Goal: Information Seeking & Learning: Understand process/instructions

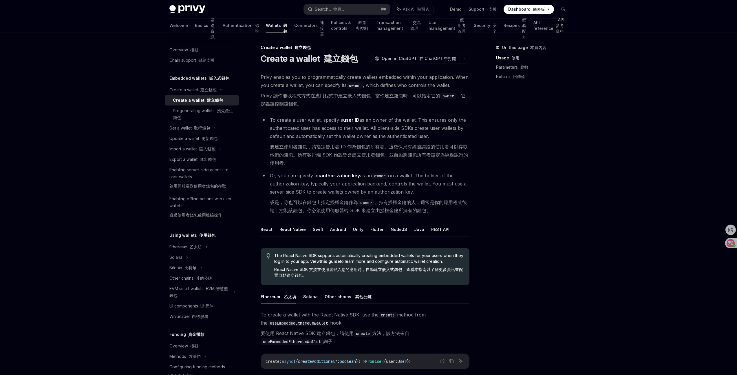
scroll to position [62, 0]
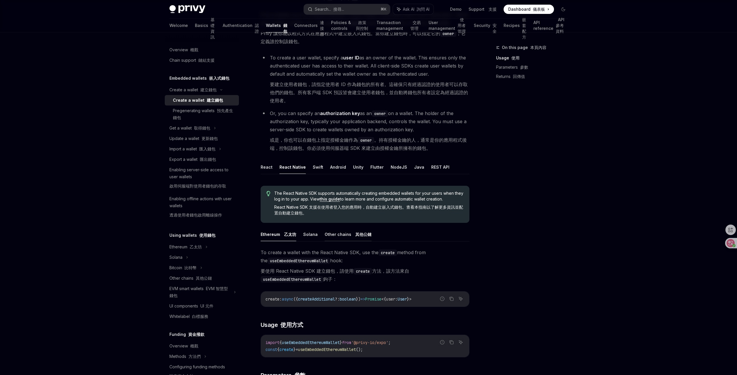
click at [355, 236] on font "其他公鏈" at bounding box center [363, 234] width 16 height 5
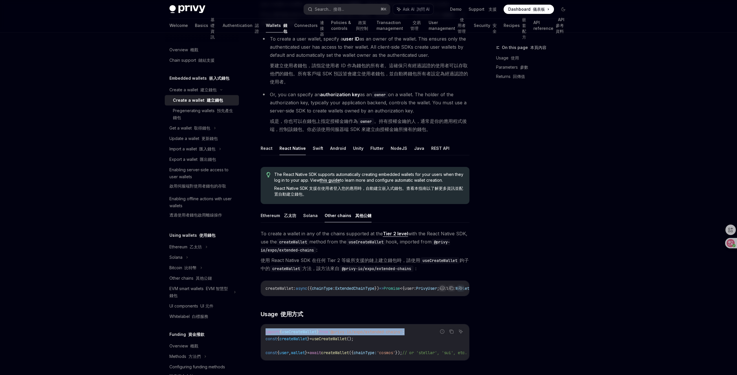
drag, startPoint x: 422, startPoint y: 335, endPoint x: 262, endPoint y: 334, distance: 159.9
click at [262, 334] on div "import { useCreateWallet } from '@privy-io/expo/extended-chains' ; const { crea…" at bounding box center [365, 342] width 208 height 36
click at [381, 334] on span "'@privy-io/expo/extended-chains'" at bounding box center [365, 331] width 74 height 5
drag, startPoint x: 430, startPoint y: 333, endPoint x: 257, endPoint y: 326, distance: 173.7
click at [257, 326] on div "Create a wallet 建立錢包 Create a wallet 建立錢包 OpenAI Open in ChatGPT 在 ChatGPT 中打開 …" at bounding box center [311, 308] width 320 height 690
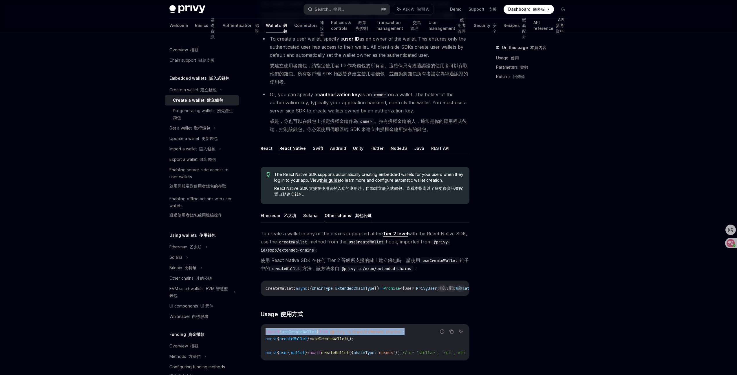
copy span "import { useCreateWallet } from '@privy-io/expo/extended-chains' ;"
click at [307, 341] on span "createWallet" at bounding box center [294, 338] width 28 height 5
drag, startPoint x: 266, startPoint y: 342, endPoint x: 375, endPoint y: 343, distance: 109.5
click at [375, 343] on code "import { useCreateWallet } from '@privy-io/expo/extended-chains' ; const { crea…" at bounding box center [374, 342] width 216 height 28
copy span "const { createWallet } = useCreateWallet ();"
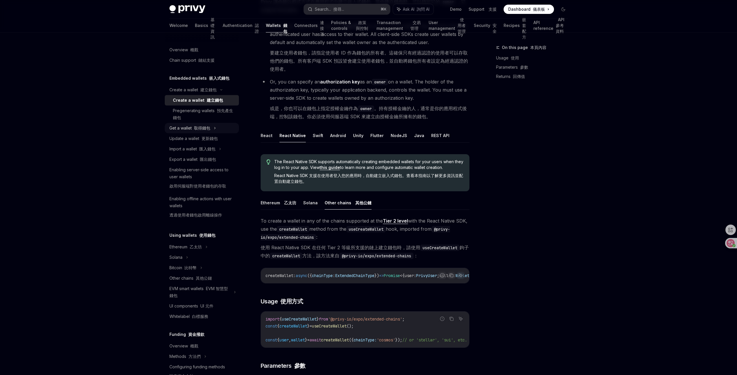
click at [206, 126] on font "取得錢包" at bounding box center [202, 127] width 16 height 5
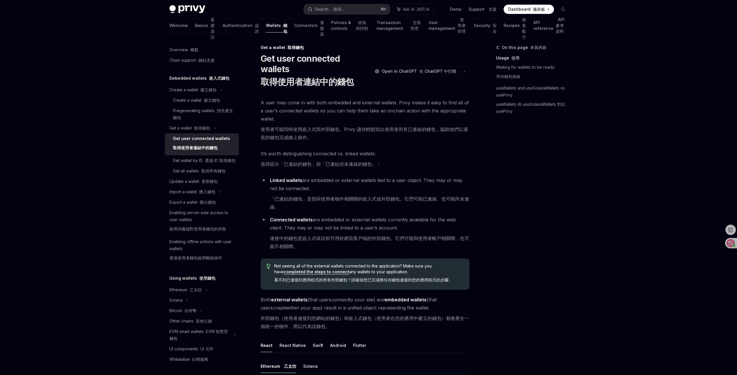
scroll to position [59, 0]
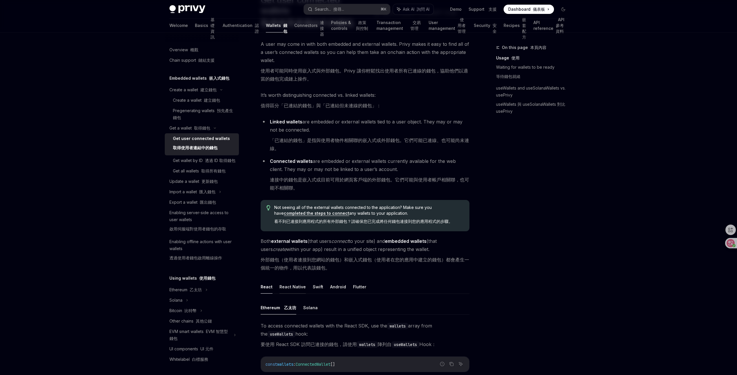
click at [295, 286] on button "React Native" at bounding box center [293, 287] width 26 height 14
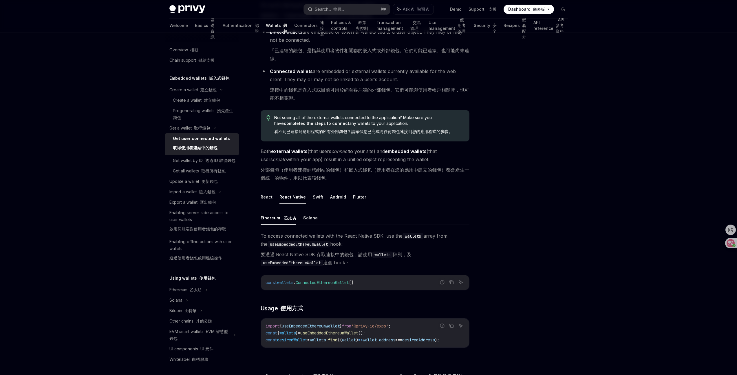
scroll to position [223, 0]
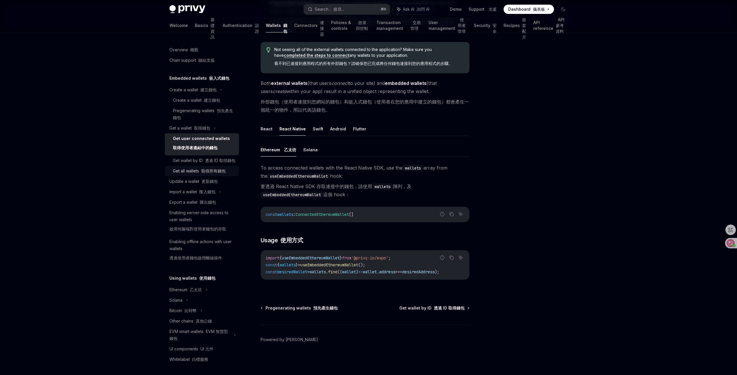
click at [223, 174] on div "Get all wallets 取得所有錢包" at bounding box center [199, 170] width 53 height 7
type textarea "*"
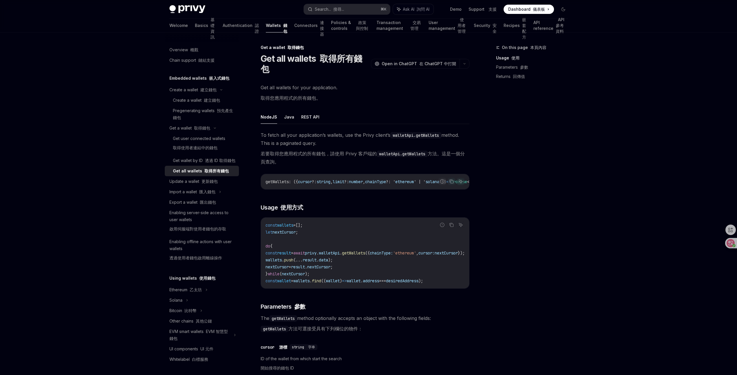
click at [365, 256] on span "getWallets" at bounding box center [353, 252] width 23 height 5
click at [317, 255] on span "privy" at bounding box center [311, 252] width 12 height 5
copy span "privy"
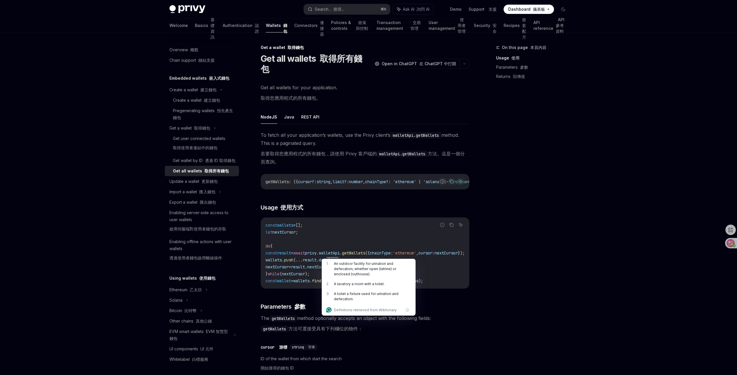
click at [562, 236] on div "On this page 本頁內容 Usage 使用 Parameters 參數 Returns 回傳值" at bounding box center [529, 209] width 88 height 331
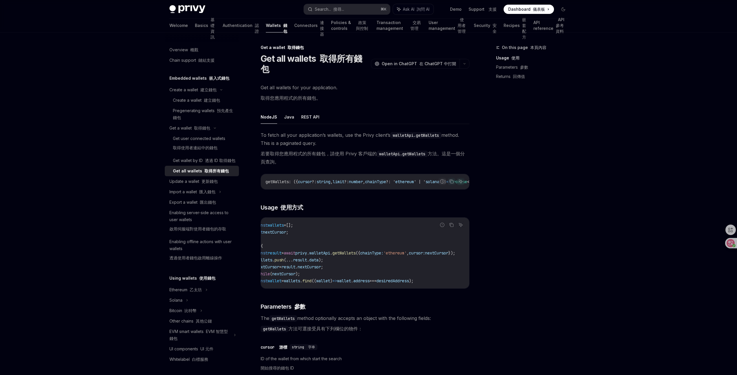
scroll to position [0, 7]
click at [216, 140] on div "Get user connected wallets 取得使用者連結中的錢包" at bounding box center [199, 144] width 52 height 19
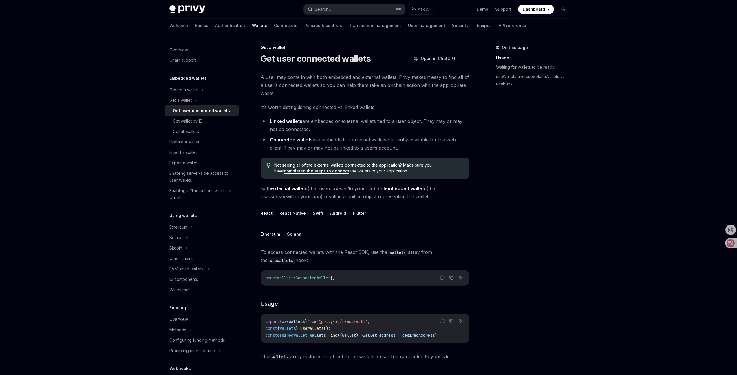
click at [291, 212] on button "React Native" at bounding box center [293, 213] width 26 height 14
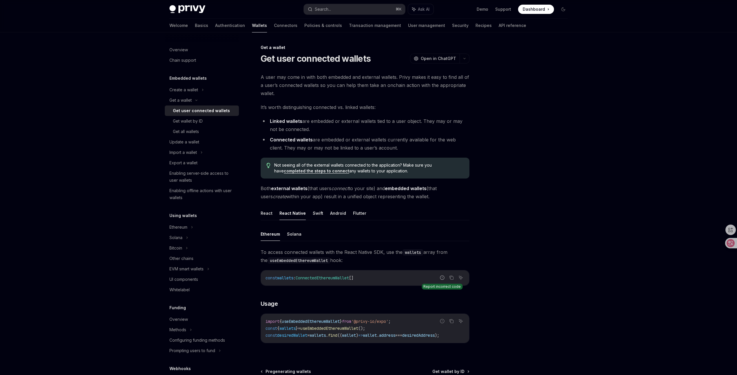
scroll to position [66, 0]
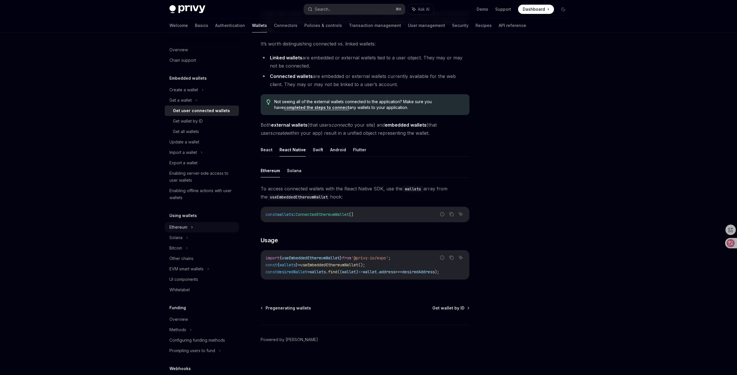
click at [176, 225] on div "Ethereum" at bounding box center [178, 227] width 18 height 7
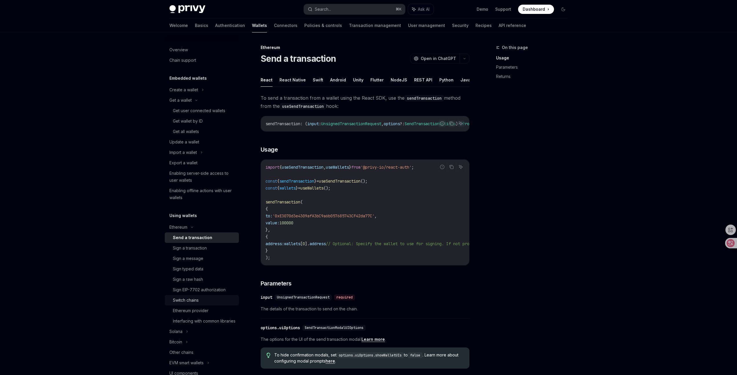
click at [199, 300] on div "Switch chains" at bounding box center [204, 300] width 63 height 7
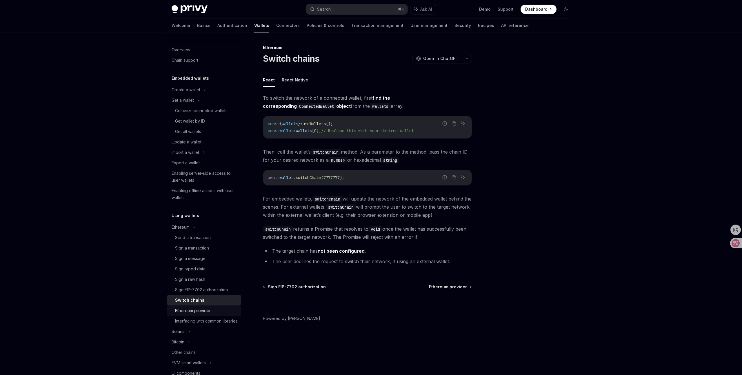
click at [187, 312] on div "Ethereum provider" at bounding box center [193, 310] width 36 height 7
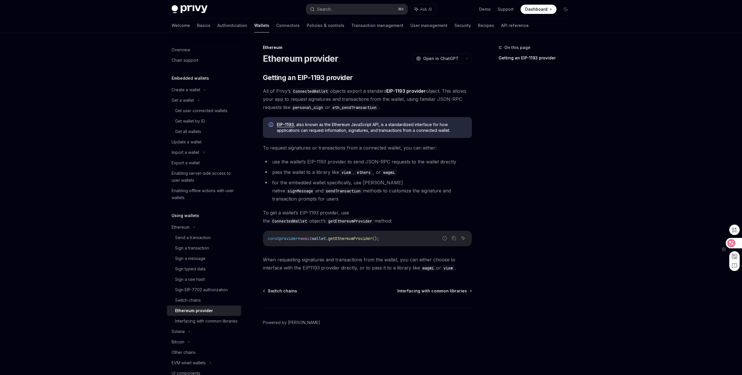
click at [726, 246] on div at bounding box center [733, 243] width 16 height 10
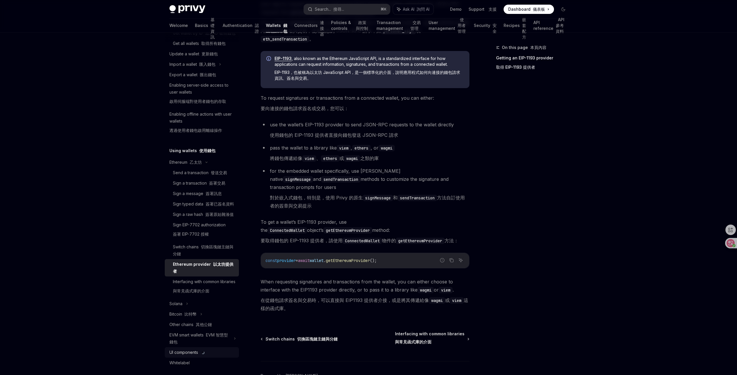
scroll to position [193, 0]
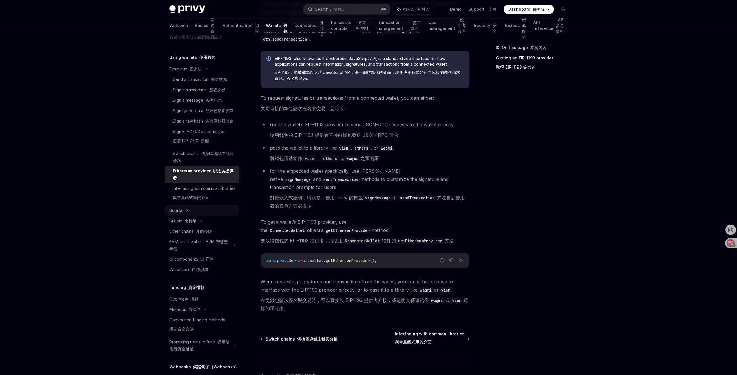
click at [205, 216] on div "Solana" at bounding box center [202, 210] width 74 height 10
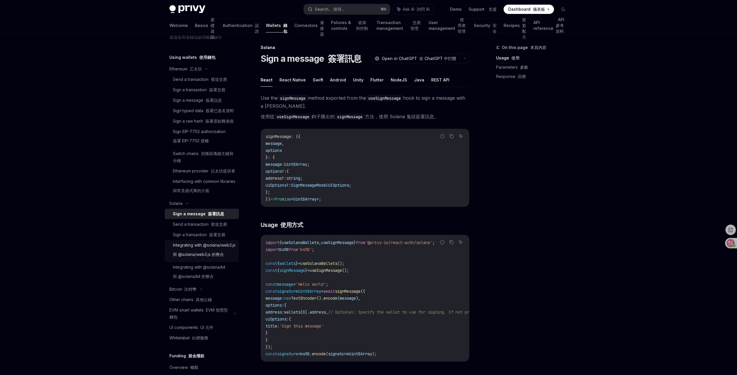
click at [206, 260] on div "Integrating with @solana/web3.js 與 @solana/web3.js 的整合" at bounding box center [204, 251] width 63 height 19
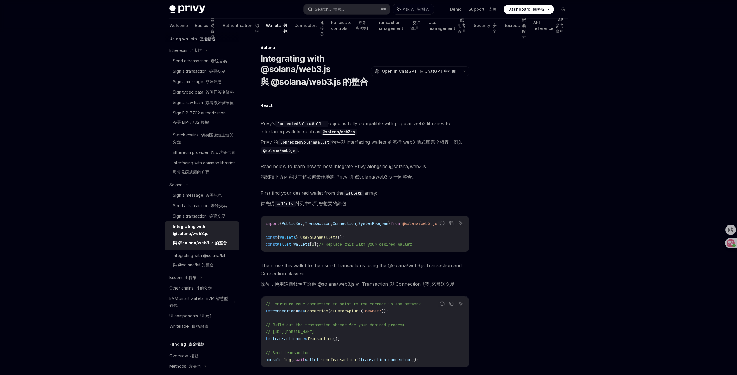
scroll to position [215, 0]
click at [211, 151] on font "以太坊提供者" at bounding box center [223, 148] width 24 height 5
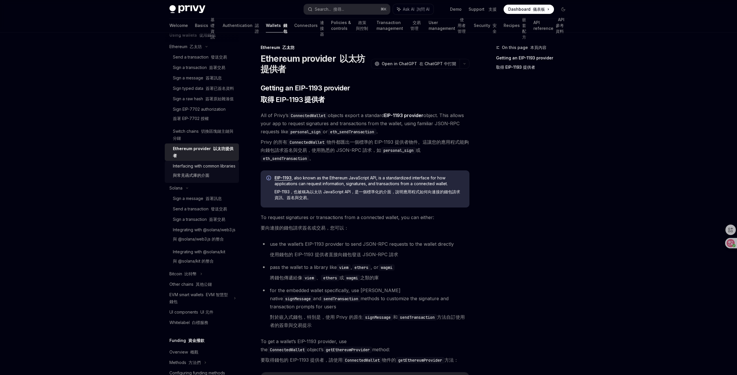
click at [211, 181] on div "Interfacing with common libraries 與常見函式庫的介面" at bounding box center [204, 172] width 63 height 19
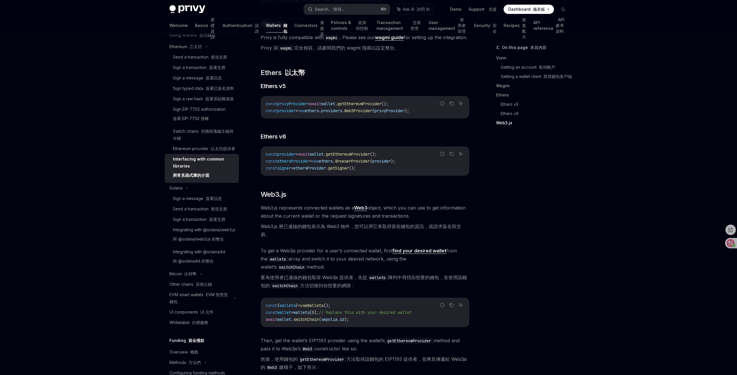
scroll to position [664, 0]
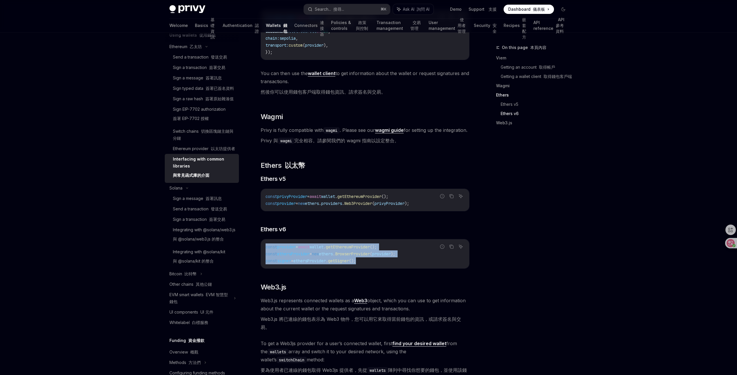
drag, startPoint x: 382, startPoint y: 287, endPoint x: 264, endPoint y: 268, distance: 119.5
click at [264, 268] on div "const provider = await wallet . getEthereumProvider (); const ethersProvider = …" at bounding box center [365, 253] width 208 height 29
copy code "const provider = await wallet . getEthereumProvider (); const ethersProvider = …"
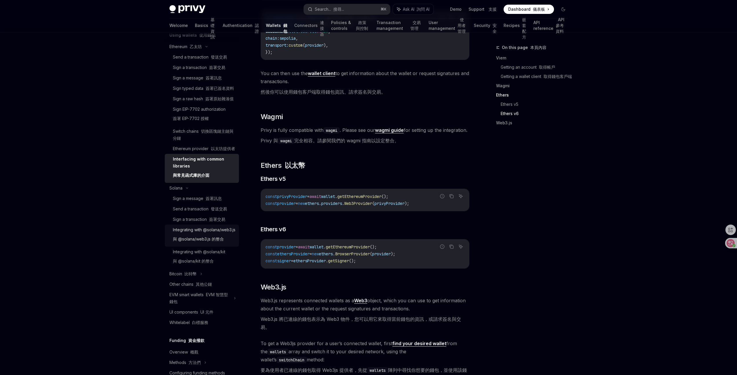
click at [206, 242] on font "與 @solana/web3.js 的整合" at bounding box center [198, 239] width 51 height 7
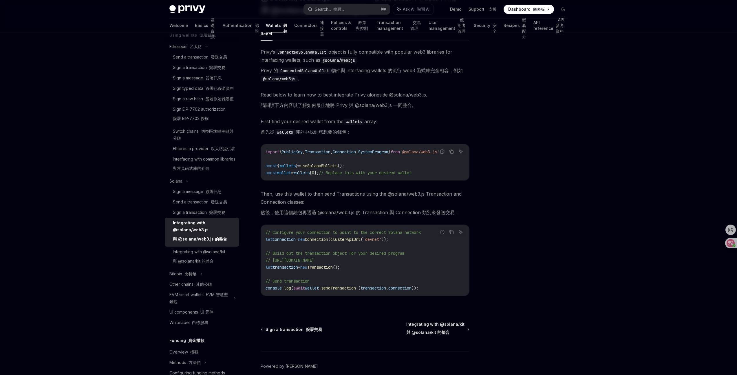
scroll to position [75, 0]
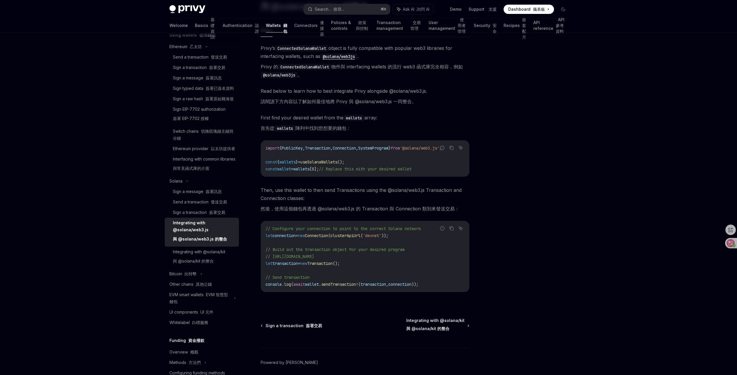
click at [357, 237] on span "clusterApiUrl" at bounding box center [346, 235] width 30 height 5
click at [290, 238] on span "connection" at bounding box center [284, 235] width 23 height 5
drag, startPoint x: 277, startPoint y: 231, endPoint x: 365, endPoint y: 237, distance: 88.9
click at [402, 231] on span "// Configure your connection to point to the correct Solana network" at bounding box center [343, 228] width 155 height 5
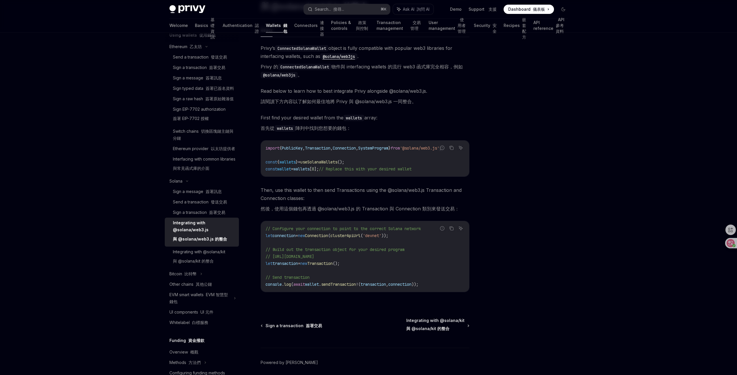
click at [347, 241] on code "// Configure your connection to point to the correct Solana network let connect…" at bounding box center [365, 256] width 199 height 63
click at [328, 238] on span "Connection" at bounding box center [316, 235] width 23 height 5
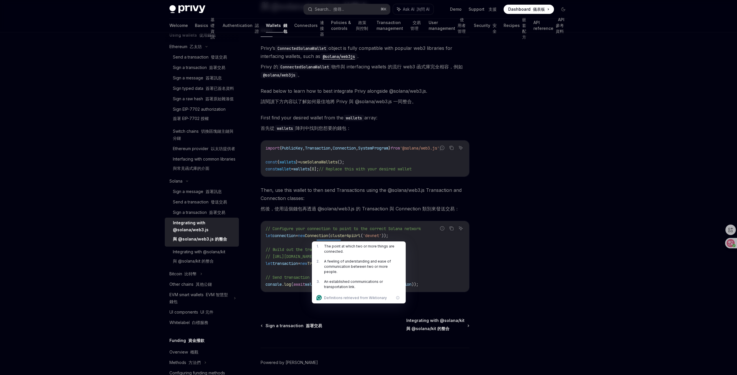
click at [585, 241] on div "Privy Docs home page Search... 搜尋... ⌘ K Ask AI 詢問 AI Demo Support 支援 Dashboard…" at bounding box center [368, 161] width 737 height 473
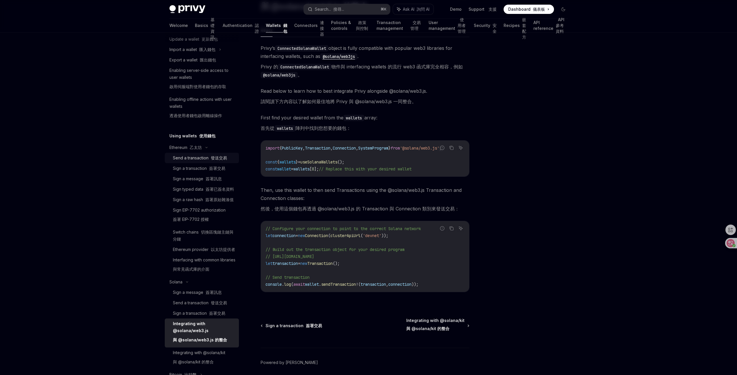
scroll to position [111, 0]
click at [218, 245] on font "切換區塊鏈主鏈與分鏈" at bounding box center [203, 239] width 61 height 12
type textarea "*"
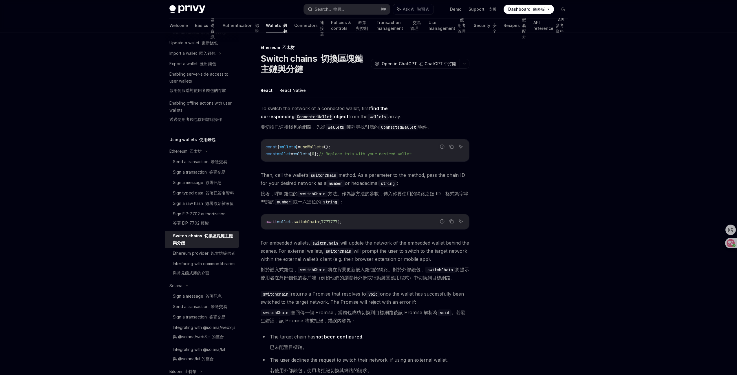
click at [315, 222] on span "switchChain" at bounding box center [305, 221] width 25 height 5
copy span "switchChain"
